Goal: Navigation & Orientation: Find specific page/section

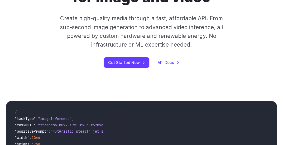
scroll to position [56, 0]
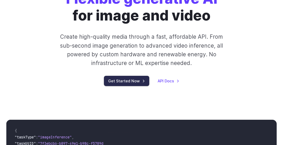
click at [117, 81] on link "Get Started Now" at bounding box center [126, 81] width 45 height 10
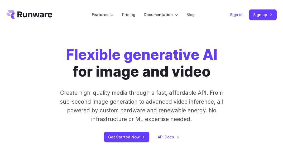
click at [239, 15] on link "Sign in" at bounding box center [236, 15] width 13 height 6
